Goal: Task Accomplishment & Management: Complete application form

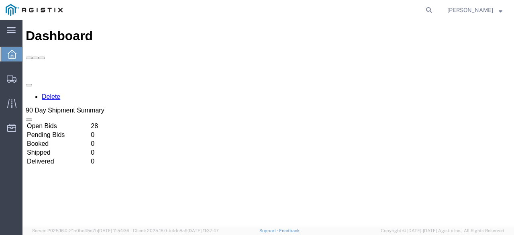
click at [88, 122] on td "Open Bids" at bounding box center [57, 126] width 63 height 8
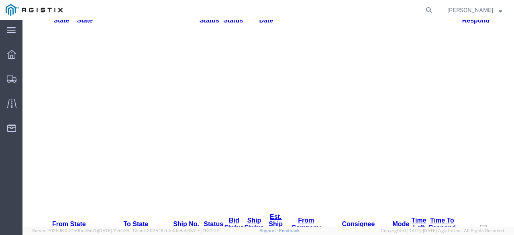
scroll to position [161, 0]
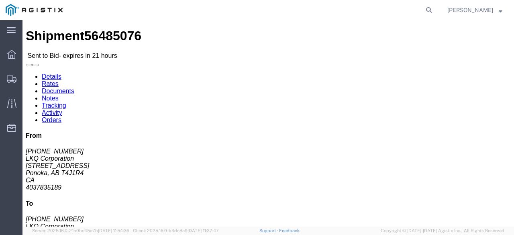
click link "Enter / Modify Bid"
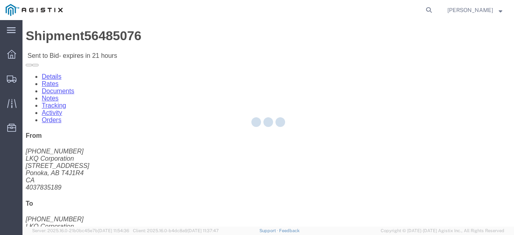
select select "20693"
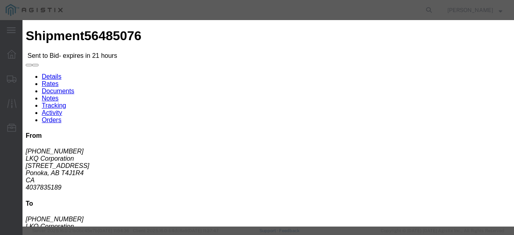
click input "text"
type input "Mactrans"
click input "number"
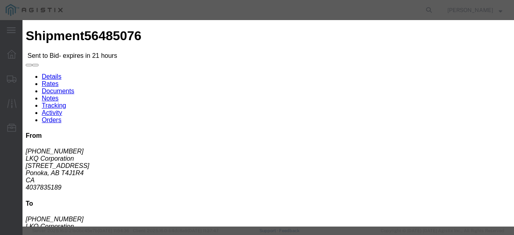
click input "2195"
type input "2249"
click button "Submit"
click select "Select Rail TL Standard 3 - 5 Day"
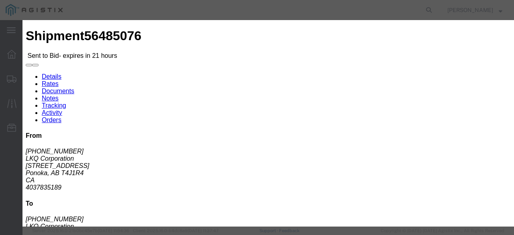
select select "39102"
click select "Select Rail TL Standard 3 - 5 Day"
click button "Submit"
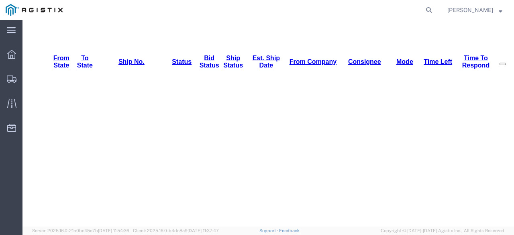
scroll to position [120, 0]
